Goal: Task Accomplishment & Management: Manage account settings

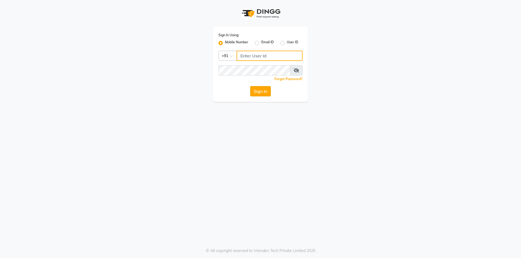
type input "7203090146"
click at [258, 95] on button "Sign In" at bounding box center [260, 91] width 21 height 10
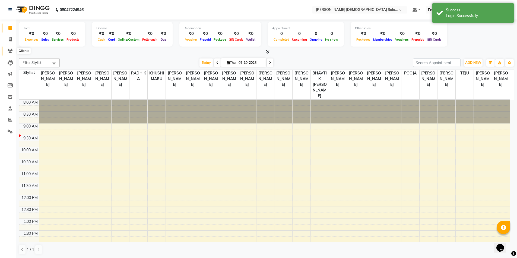
click at [7, 52] on span at bounding box center [9, 51] width 9 height 6
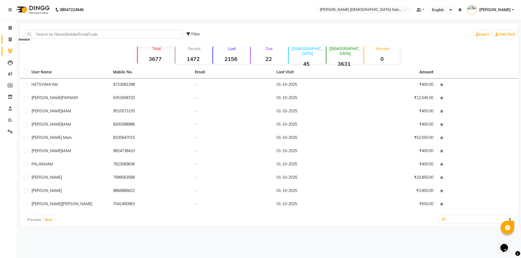
click at [11, 39] on icon at bounding box center [10, 39] width 3 height 4
select select "service"
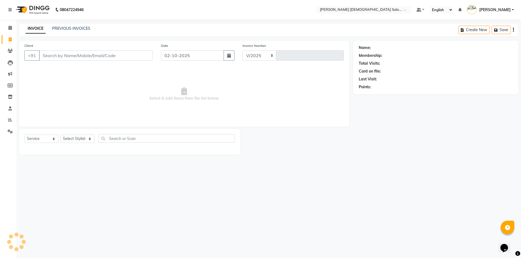
select select "7542"
type input "4920"
click at [12, 52] on icon at bounding box center [10, 51] width 5 height 4
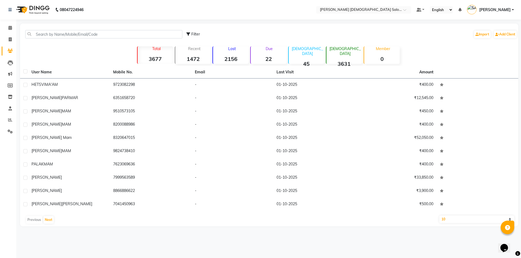
click at [63, 39] on div "Filter Import Add Client" at bounding box center [269, 34] width 496 height 17
click at [65, 37] on input "text" at bounding box center [103, 34] width 157 height 8
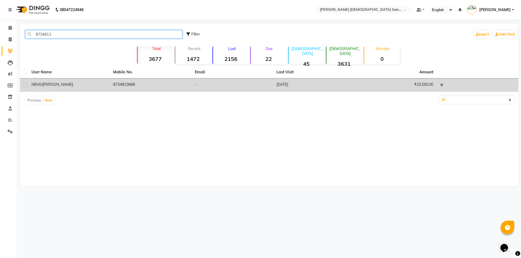
type input "8734913"
click at [83, 83] on div "NENSI BHIMANI" at bounding box center [68, 85] width 75 height 6
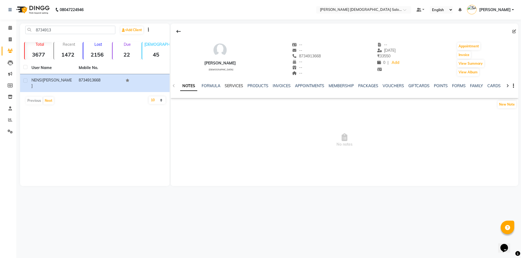
click at [230, 84] on link "SERVICES" at bounding box center [234, 86] width 18 height 5
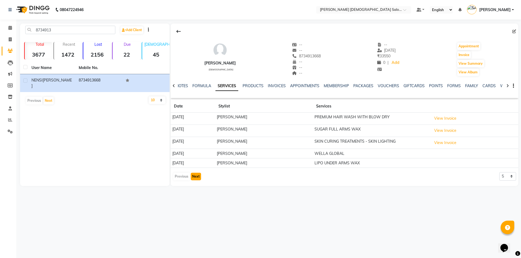
click at [198, 180] on button "Next" at bounding box center [196, 177] width 10 height 8
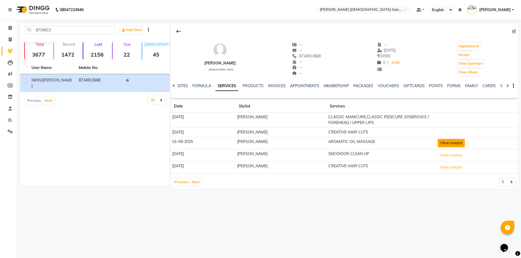
click at [452, 142] on button "View Invoice" at bounding box center [450, 143] width 27 height 8
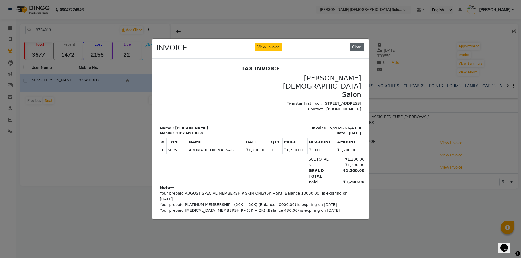
click at [360, 46] on button "Close" at bounding box center [357, 47] width 15 height 8
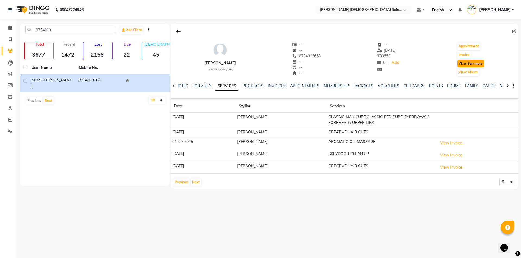
click at [468, 64] on button "View Summary" at bounding box center [470, 64] width 27 height 8
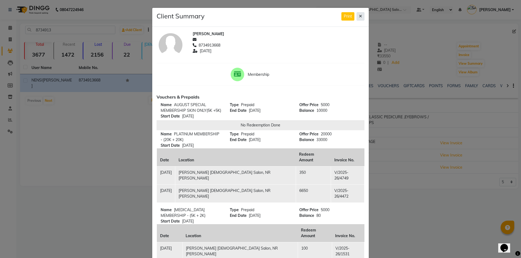
click at [359, 17] on icon at bounding box center [360, 16] width 3 height 4
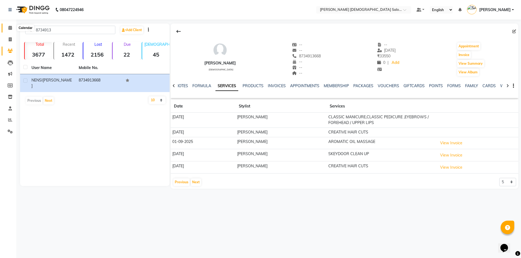
click at [11, 30] on span at bounding box center [9, 28] width 9 height 6
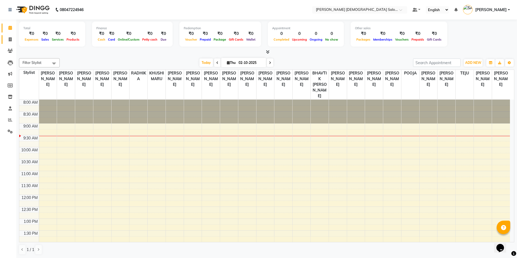
click at [10, 36] on link "Invoice" at bounding box center [8, 39] width 13 height 9
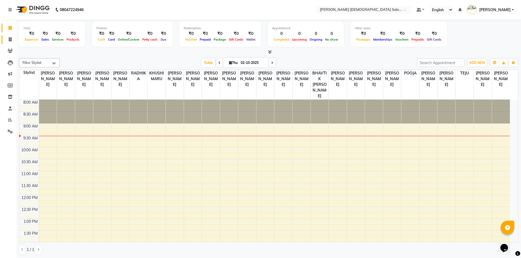
select select "service"
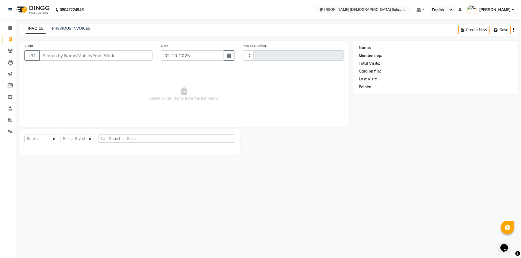
type input "4920"
select select "7542"
click at [65, 28] on link "PREVIOUS INVOICES" at bounding box center [71, 28] width 38 height 5
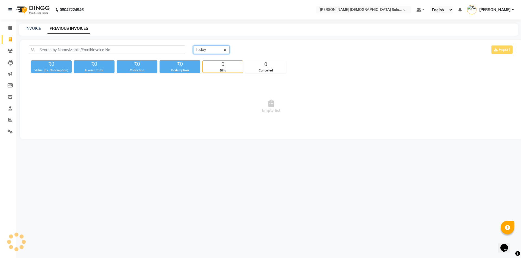
click at [210, 54] on select "Today Yesterday Custom Range" at bounding box center [211, 50] width 36 height 8
select select "range"
click at [193, 46] on select "Today Yesterday Custom Range" at bounding box center [211, 50] width 36 height 8
click at [267, 49] on input "02-10-2025" at bounding box center [255, 50] width 38 height 8
select select "10"
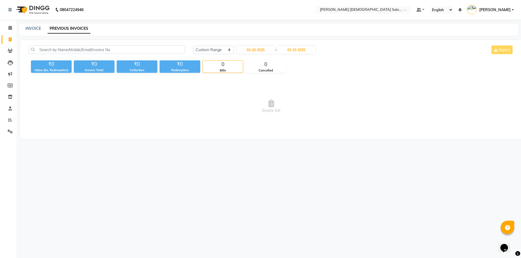
select select "2025"
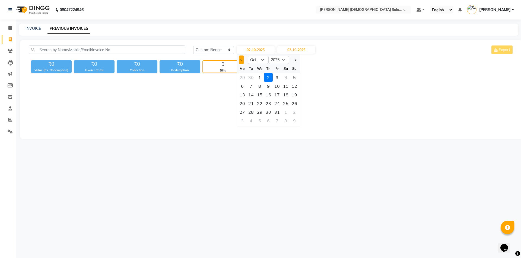
click at [243, 59] on button "Previous month" at bounding box center [241, 60] width 5 height 9
select select "9"
click at [244, 75] on div "1" at bounding box center [242, 77] width 9 height 9
type input "01-09-2025"
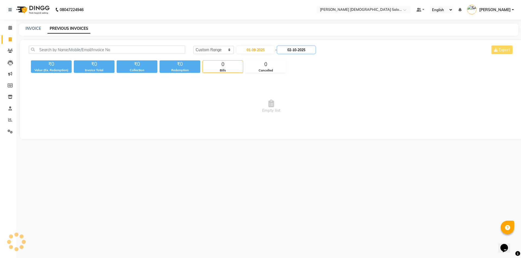
click at [291, 51] on input "02-10-2025" at bounding box center [296, 50] width 38 height 8
select select "10"
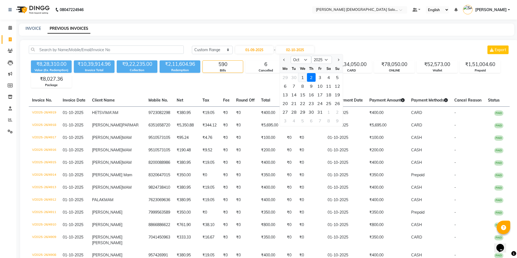
click at [303, 76] on div "1" at bounding box center [302, 77] width 9 height 9
type input "01-10-2025"
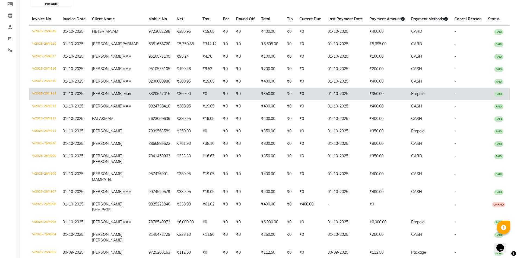
scroll to position [108, 0]
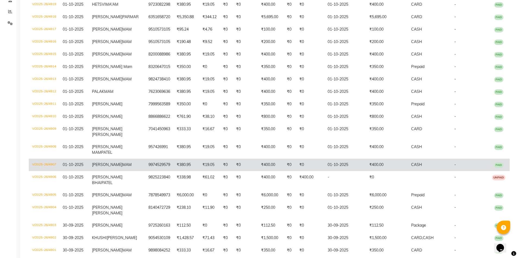
click at [133, 171] on td "NANCY MAM" at bounding box center [117, 165] width 56 height 12
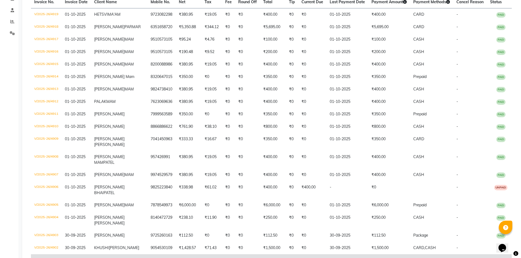
scroll to position [0, 0]
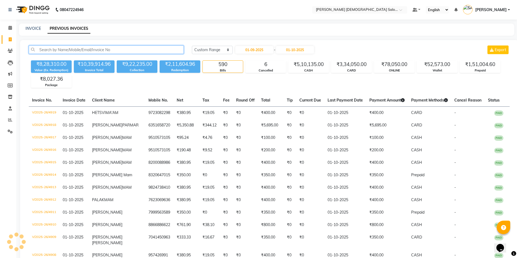
click at [127, 51] on input "text" at bounding box center [106, 50] width 155 height 8
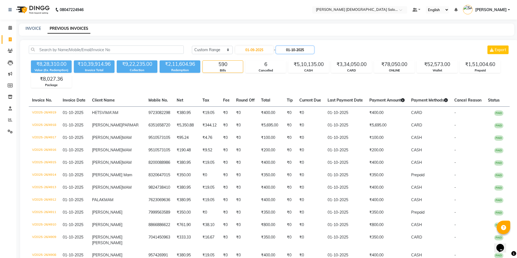
click at [289, 49] on input "01-10-2025" at bounding box center [295, 50] width 38 height 8
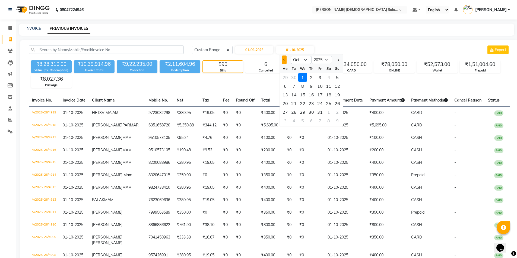
click at [286, 60] on button "Previous month" at bounding box center [284, 60] width 5 height 9
select select "9"
click at [287, 78] on div "1" at bounding box center [285, 77] width 9 height 9
type input "01-09-2025"
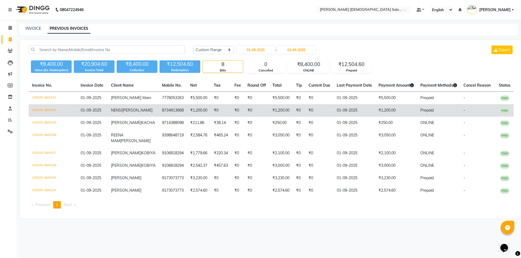
click at [142, 113] on td "NENSI BHIMANI" at bounding box center [133, 110] width 51 height 12
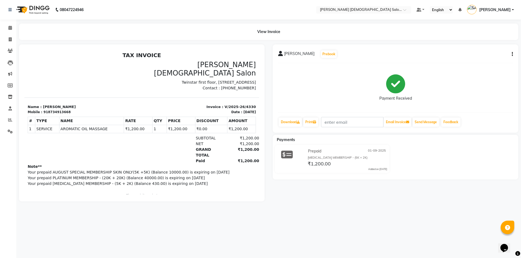
click at [510, 53] on button "button" at bounding box center [510, 55] width 3 height 6
click at [488, 49] on div "Split Service Amount" at bounding box center [484, 50] width 37 height 7
select select "67028"
select select "67034"
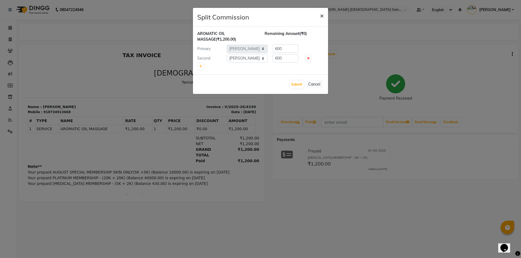
click at [322, 16] on span "×" at bounding box center [322, 15] width 4 height 8
